Goal: Task Accomplishment & Management: Manage account settings

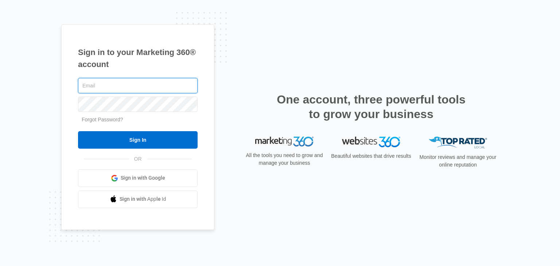
click at [131, 85] on input "text" at bounding box center [138, 85] width 120 height 15
type input "quintin@smarterhrsolutions.com"
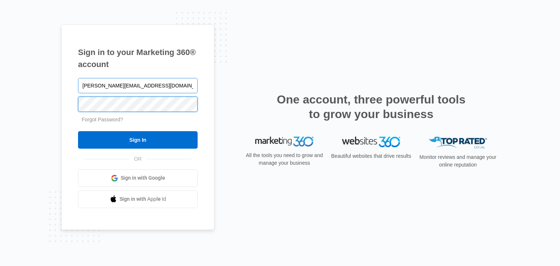
click at [78, 131] on input "Sign In" at bounding box center [138, 140] width 120 height 18
type input "quintin@smarterhrsolutions.com"
click at [78, 131] on input "Sign In" at bounding box center [138, 140] width 120 height 18
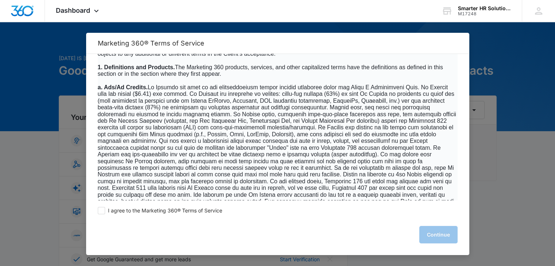
scroll to position [328, 0]
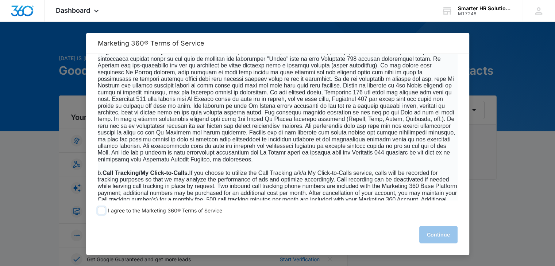
click at [100, 212] on span at bounding box center [101, 210] width 7 height 7
click at [100, 212] on input "I agree to the Marketing 360® Terms of Service" at bounding box center [101, 210] width 7 height 7
checkbox input "true"
click at [429, 233] on button "Continue" at bounding box center [438, 235] width 38 height 18
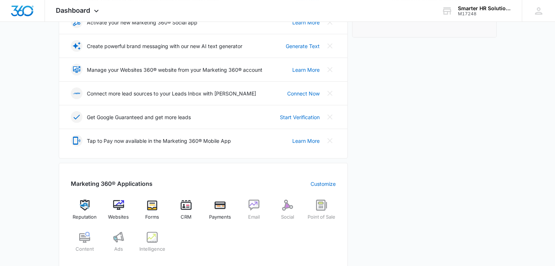
scroll to position [133, 0]
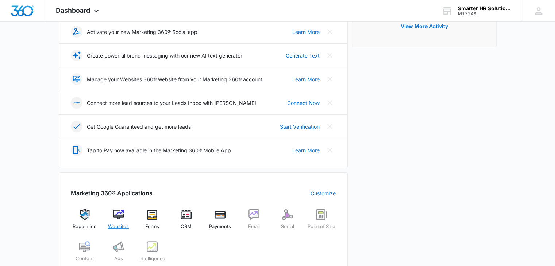
click at [120, 213] on img at bounding box center [118, 214] width 11 height 11
